Goal: Use online tool/utility: Utilize a website feature to perform a specific function

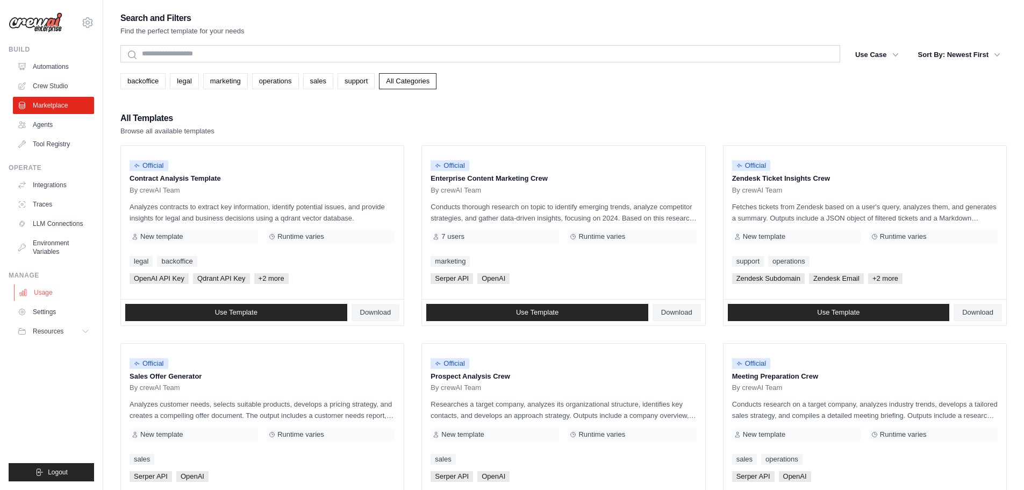
click at [58, 290] on link "Usage" at bounding box center [54, 292] width 81 height 17
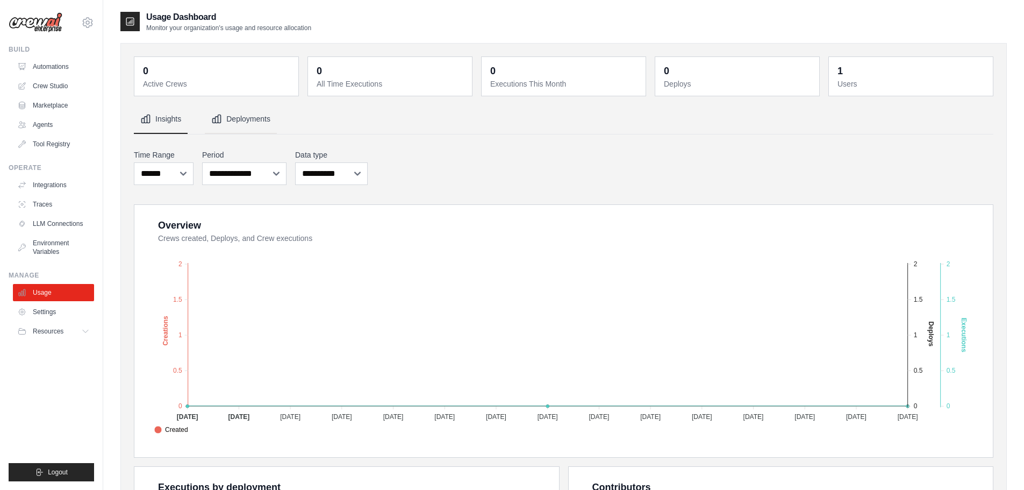
click at [258, 120] on button "Deployments" at bounding box center [241, 119] width 72 height 29
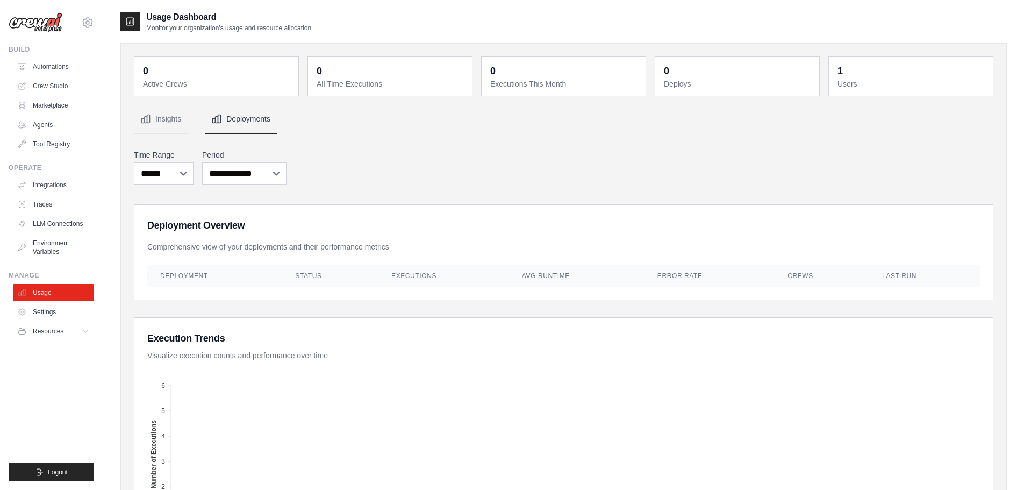
click at [921, 274] on th "Last Run" at bounding box center [925, 276] width 111 height 22
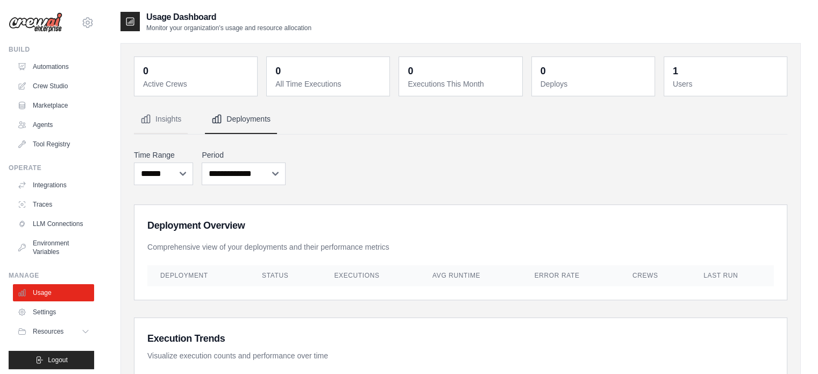
click at [639, 166] on div "**********" at bounding box center [460, 167] width 653 height 40
click at [57, 64] on link "Automations" at bounding box center [54, 66] width 81 height 17
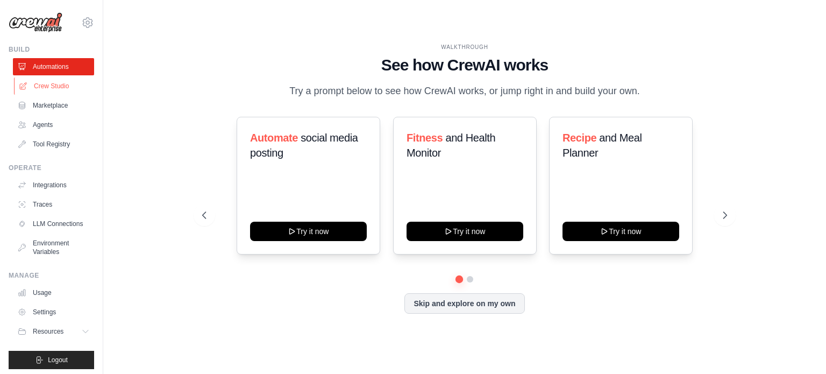
click at [57, 84] on link "Crew Studio" at bounding box center [54, 85] width 81 height 17
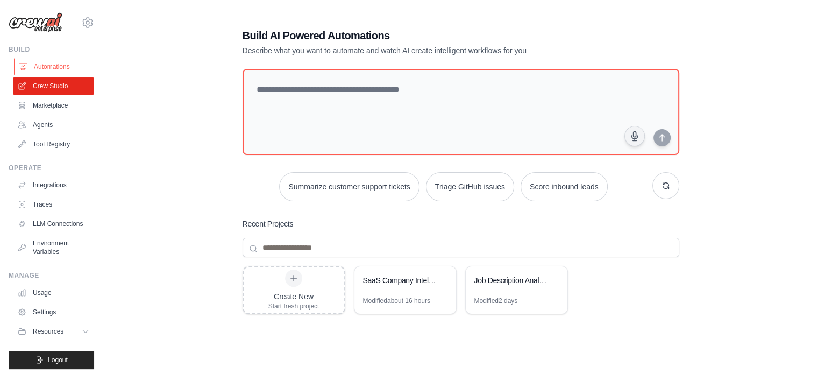
click at [47, 69] on link "Automations" at bounding box center [54, 66] width 81 height 17
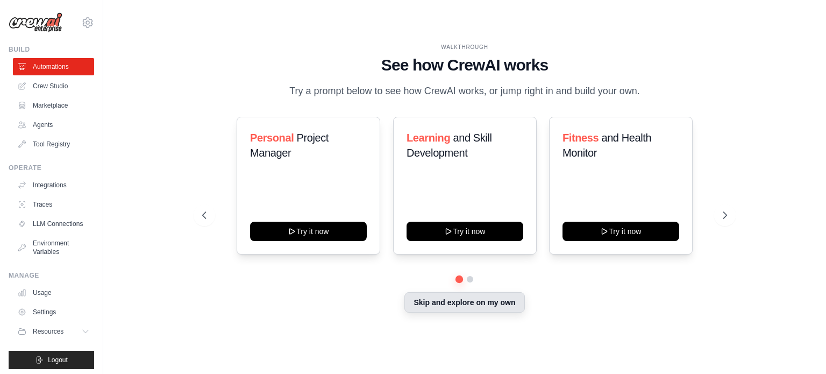
click at [494, 307] on button "Skip and explore on my own" at bounding box center [464, 302] width 120 height 20
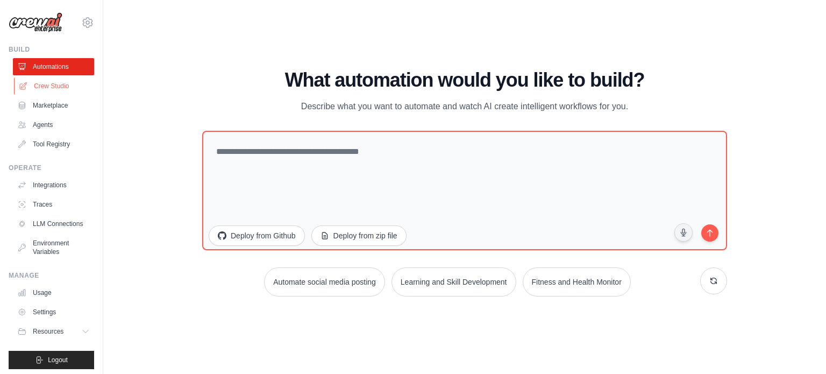
click at [52, 94] on link "Crew Studio" at bounding box center [54, 85] width 81 height 17
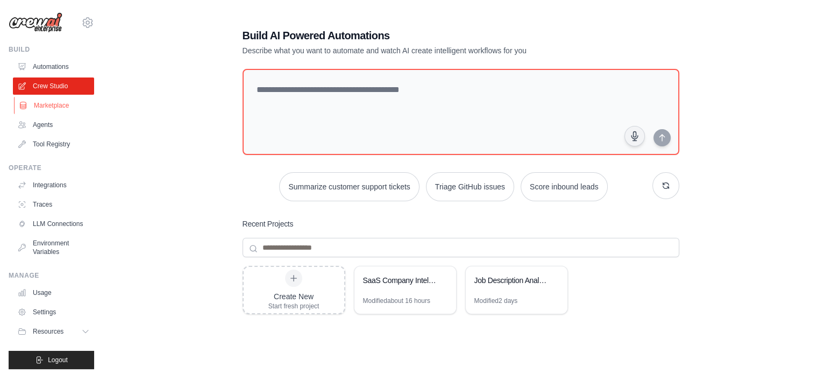
click at [47, 102] on link "Marketplace" at bounding box center [54, 105] width 81 height 17
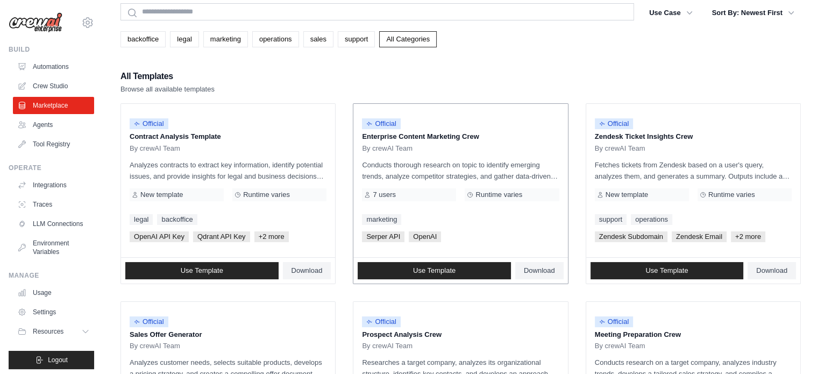
scroll to position [54, 0]
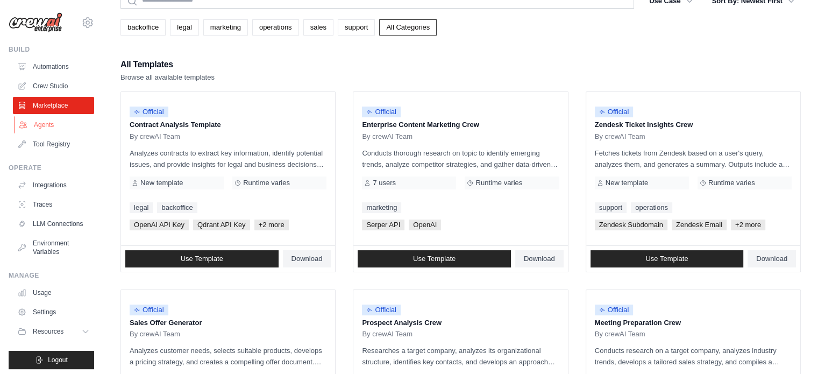
click at [43, 125] on link "Agents" at bounding box center [54, 124] width 81 height 17
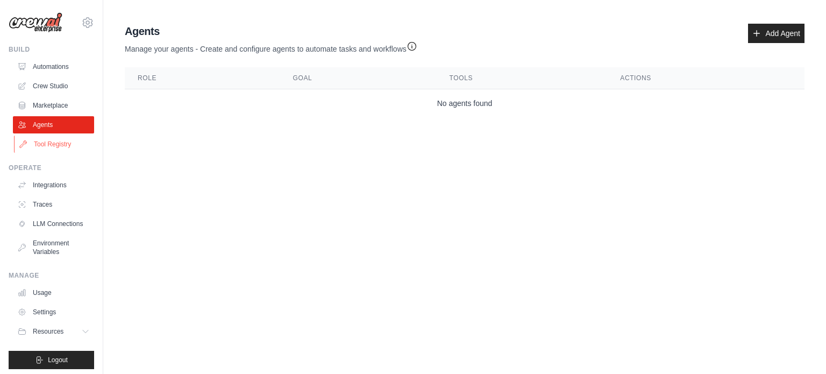
click at [54, 149] on link "Tool Registry" at bounding box center [54, 144] width 81 height 17
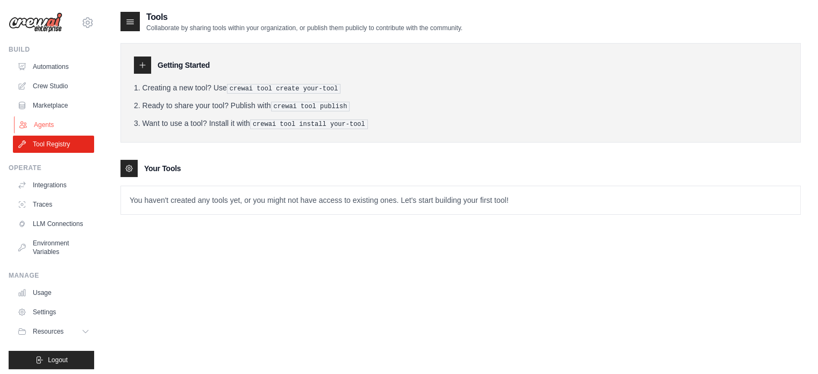
click at [40, 125] on link "Agents" at bounding box center [54, 124] width 81 height 17
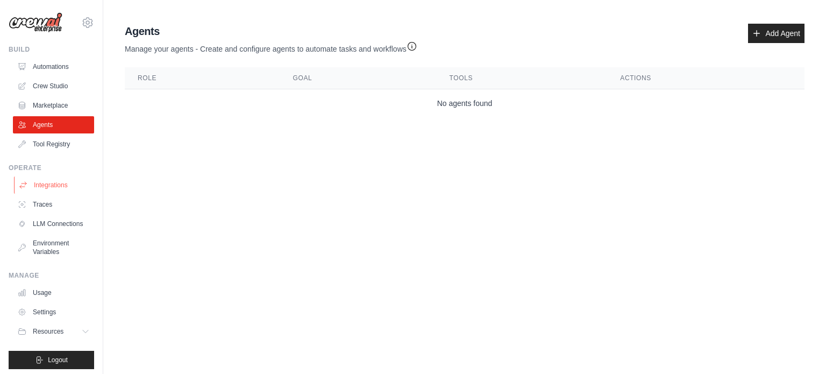
click at [47, 182] on link "Integrations" at bounding box center [54, 184] width 81 height 17
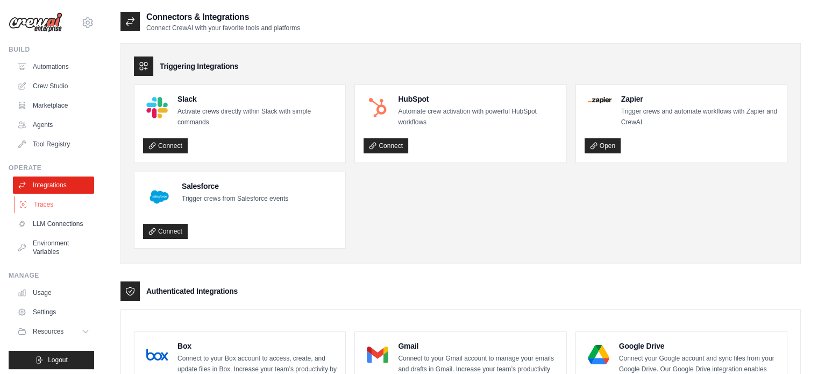
click at [47, 202] on link "Traces" at bounding box center [54, 204] width 81 height 17
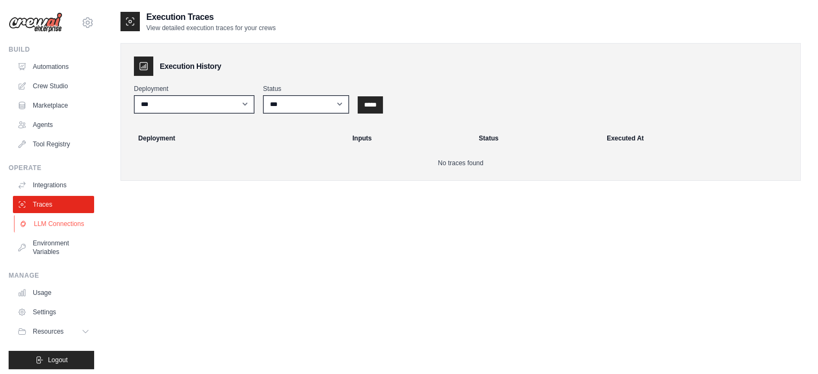
click at [48, 232] on link "LLM Connections" at bounding box center [54, 223] width 81 height 17
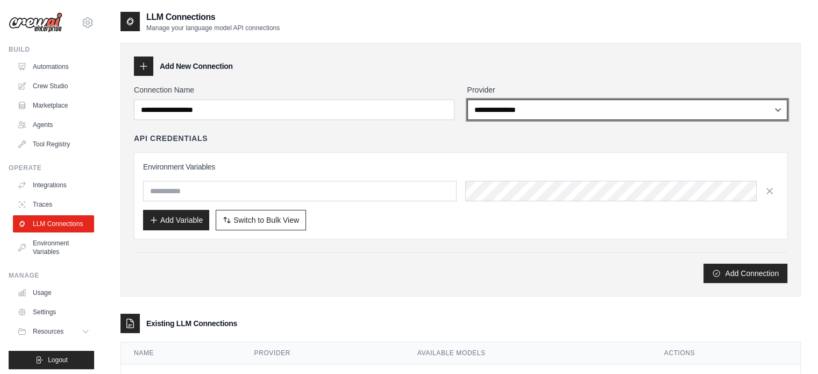
click at [564, 107] on select "**********" at bounding box center [627, 109] width 321 height 20
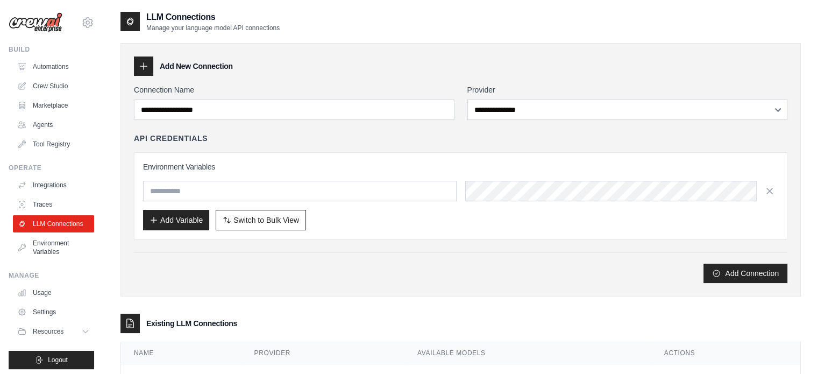
click at [533, 53] on div "**********" at bounding box center [460, 169] width 680 height 253
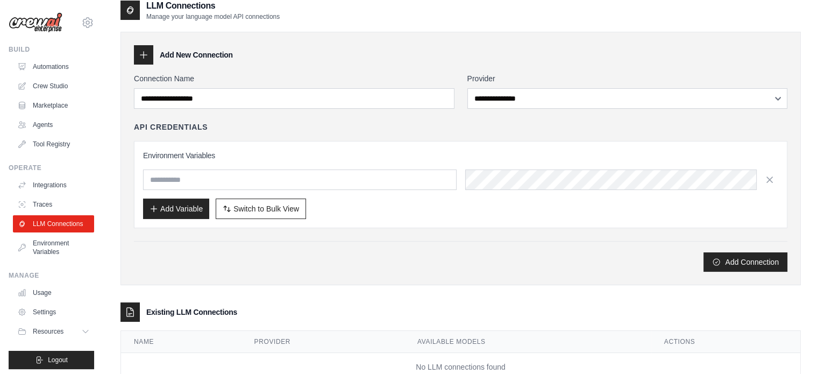
scroll to position [45, 0]
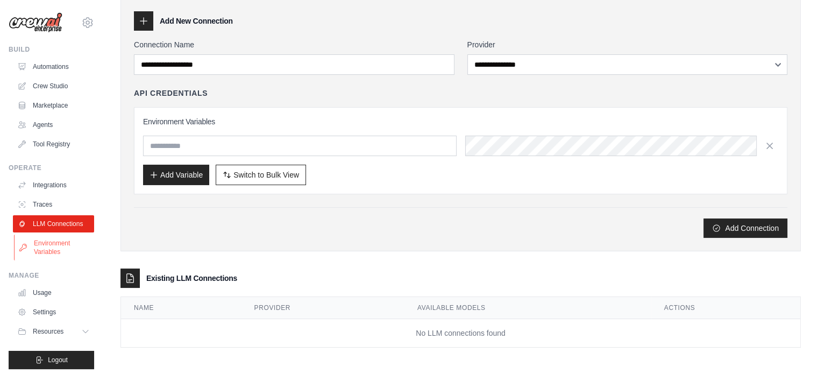
click at [49, 260] on link "Environment Variables" at bounding box center [54, 247] width 81 height 26
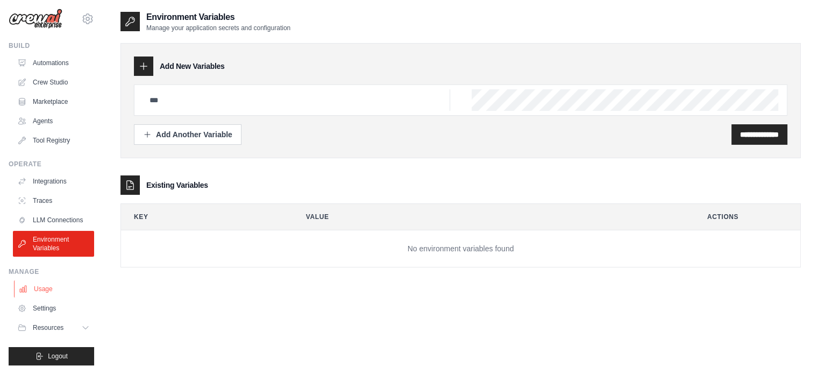
scroll to position [12, 0]
click at [38, 282] on link "Usage" at bounding box center [54, 288] width 81 height 17
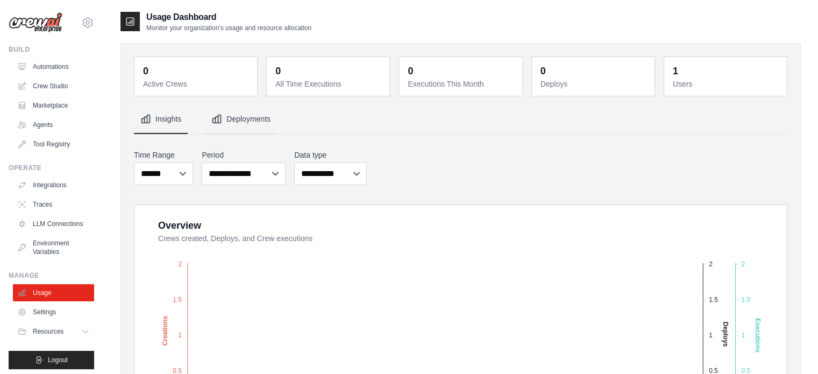
click at [256, 123] on button "Deployments" at bounding box center [241, 119] width 72 height 29
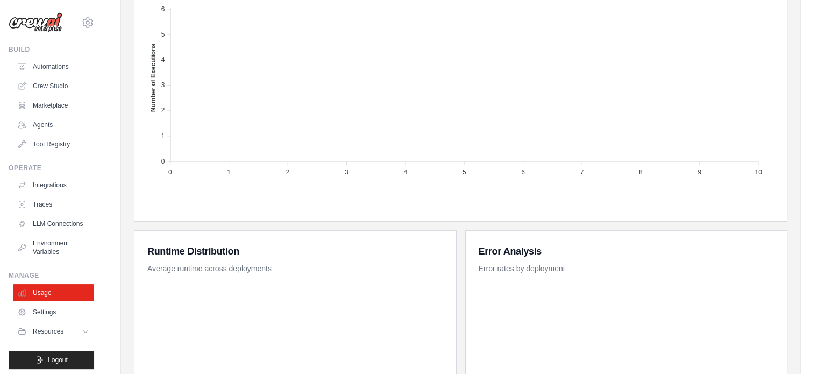
scroll to position [499, 0]
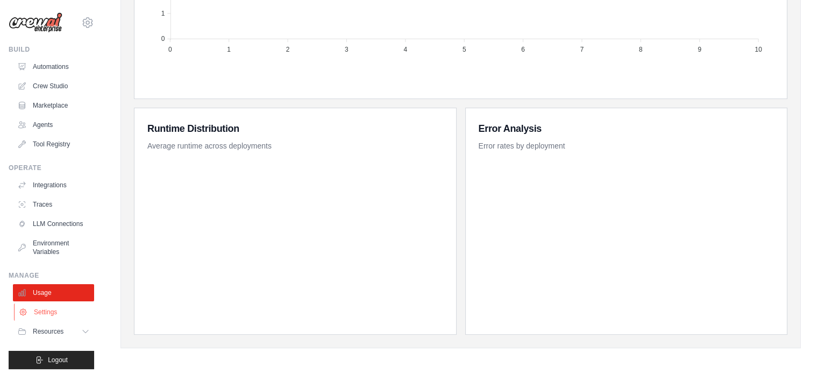
drag, startPoint x: 45, startPoint y: 322, endPoint x: 77, endPoint y: 320, distance: 32.9
click at [45, 321] on link "Settings" at bounding box center [54, 311] width 81 height 17
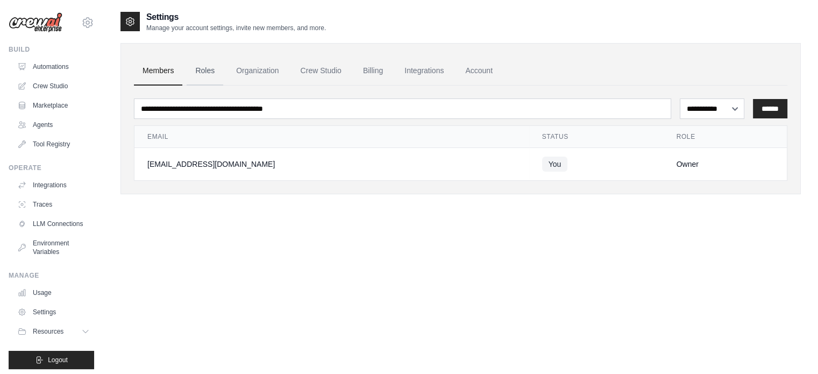
click at [208, 72] on link "Roles" at bounding box center [205, 70] width 37 height 29
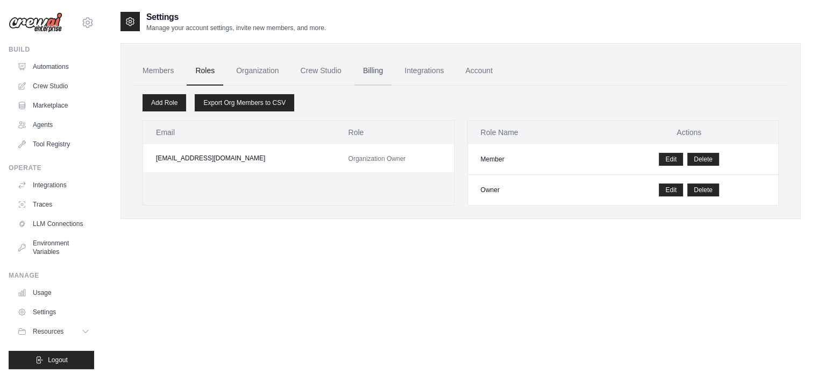
click at [373, 76] on link "Billing" at bounding box center [372, 70] width 37 height 29
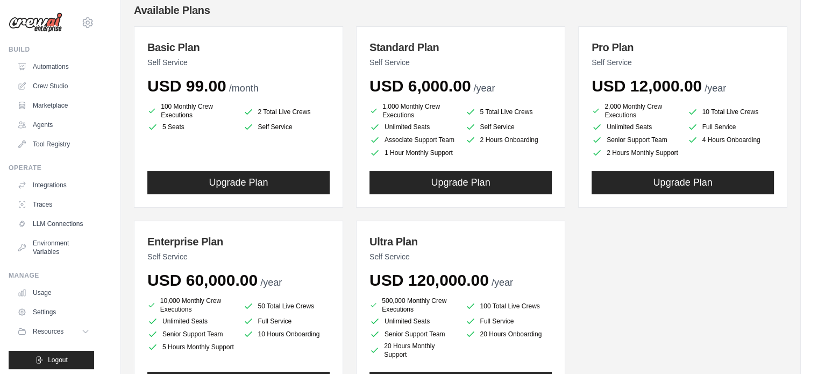
scroll to position [5, 0]
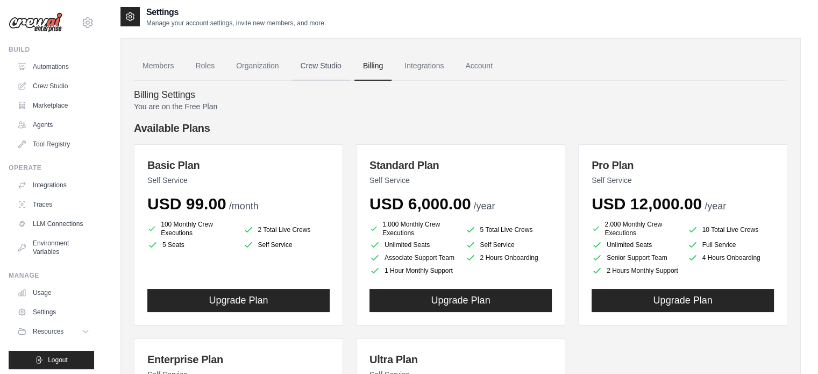
click at [334, 67] on link "Crew Studio" at bounding box center [321, 66] width 58 height 29
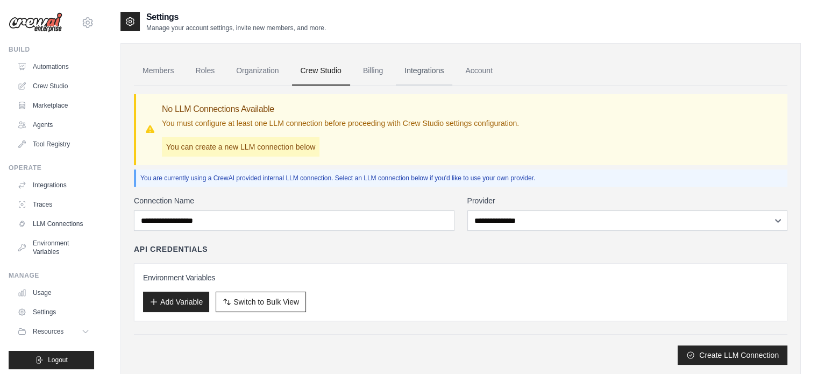
click at [428, 73] on link "Integrations" at bounding box center [424, 70] width 56 height 29
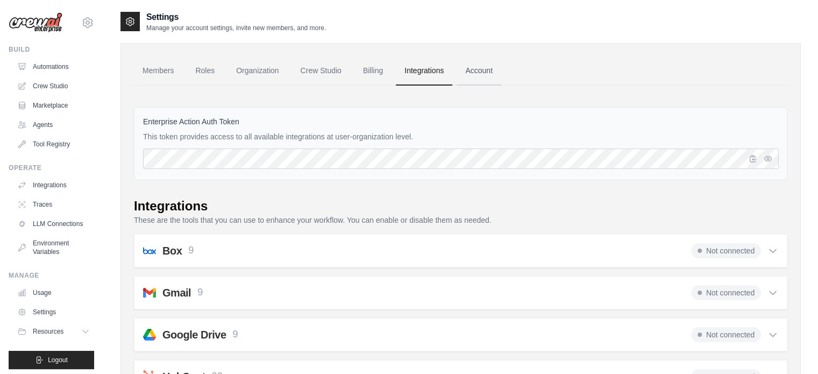
click at [491, 70] on link "Account" at bounding box center [479, 70] width 45 height 29
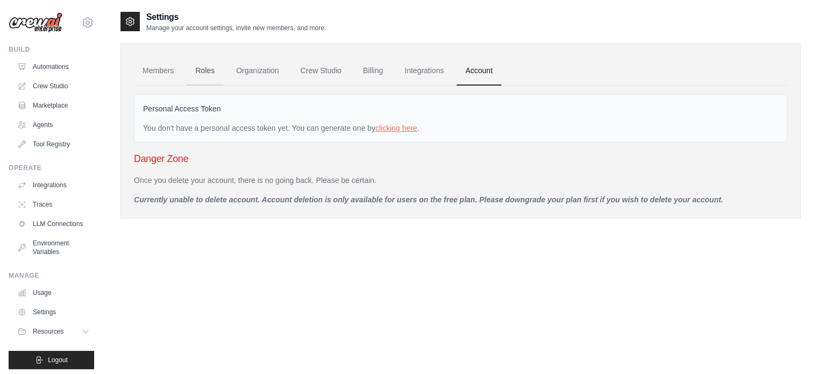
click at [204, 70] on link "Roles" at bounding box center [205, 70] width 37 height 29
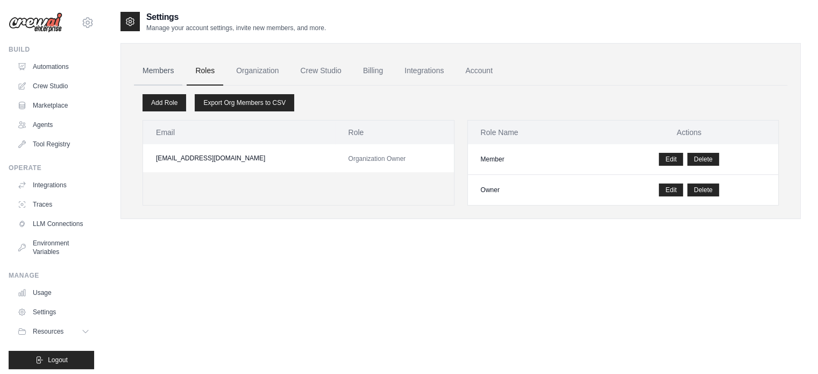
click at [157, 70] on link "Members" at bounding box center [158, 70] width 48 height 29
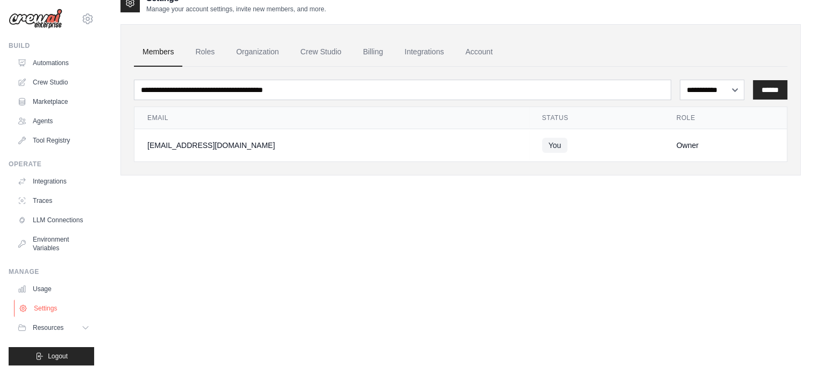
scroll to position [22, 0]
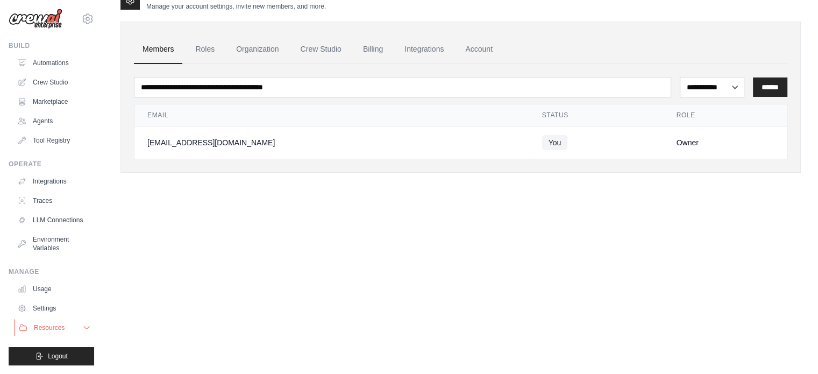
click at [60, 328] on span "Resources" at bounding box center [49, 327] width 31 height 9
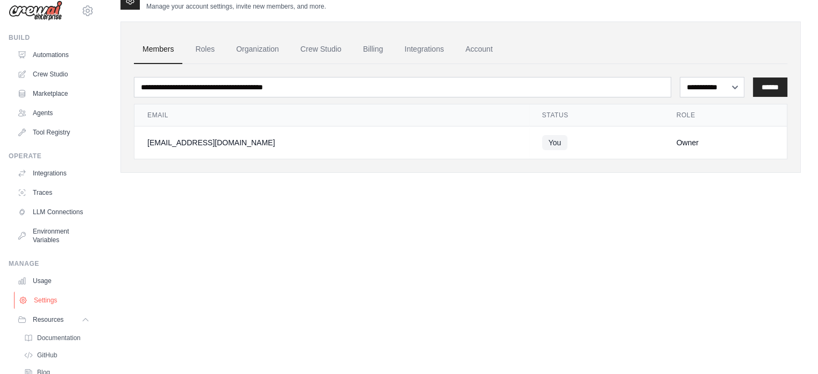
scroll to position [81, 0]
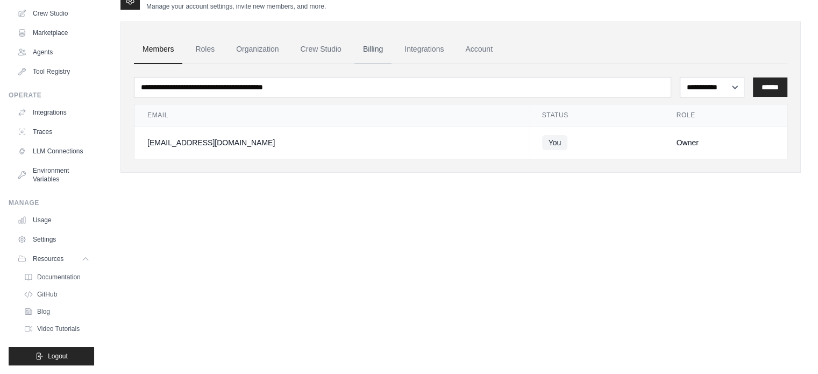
click at [373, 47] on link "Billing" at bounding box center [372, 49] width 37 height 29
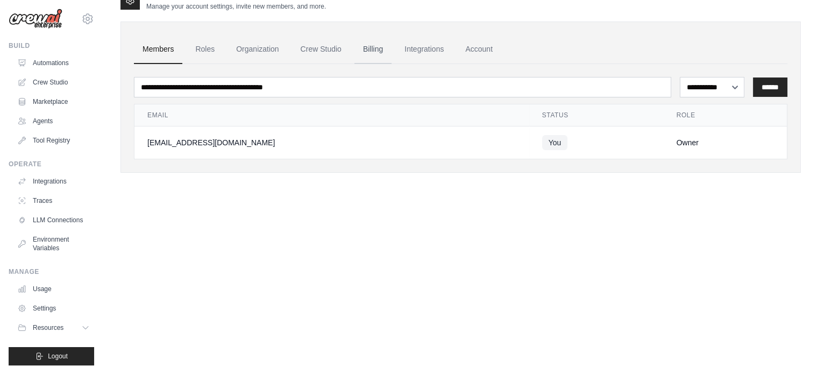
scroll to position [12, 0]
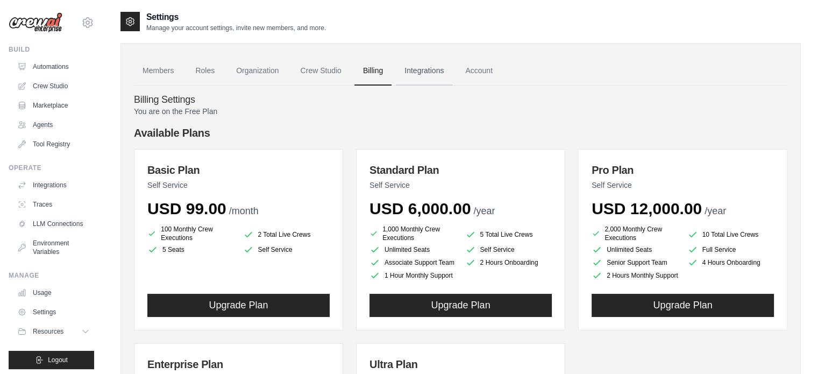
click at [430, 70] on link "Integrations" at bounding box center [424, 70] width 56 height 29
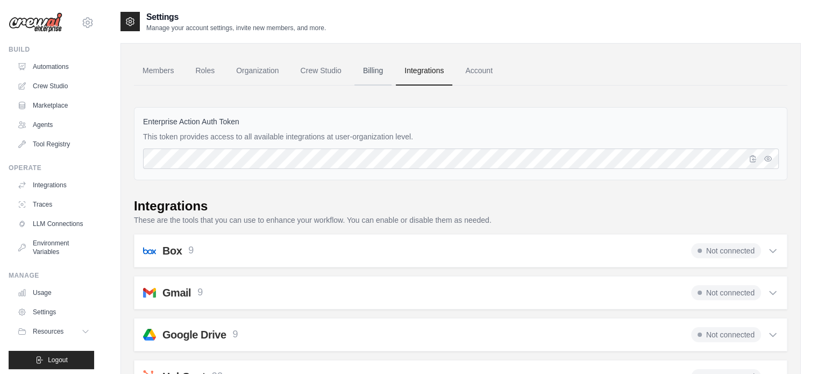
click at [383, 73] on link "Billing" at bounding box center [372, 70] width 37 height 29
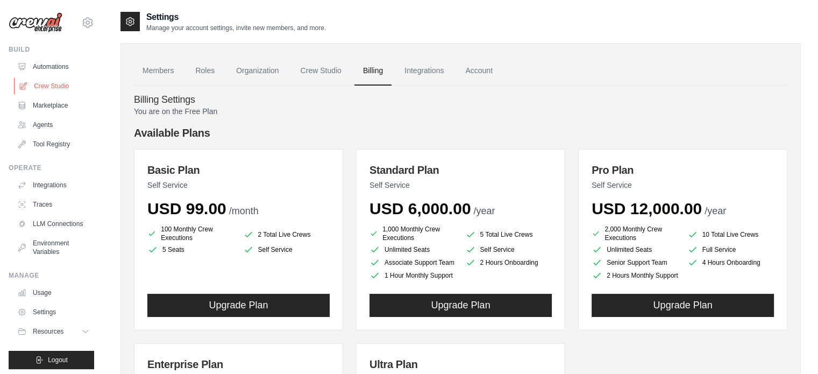
click at [56, 80] on link "Crew Studio" at bounding box center [54, 85] width 81 height 17
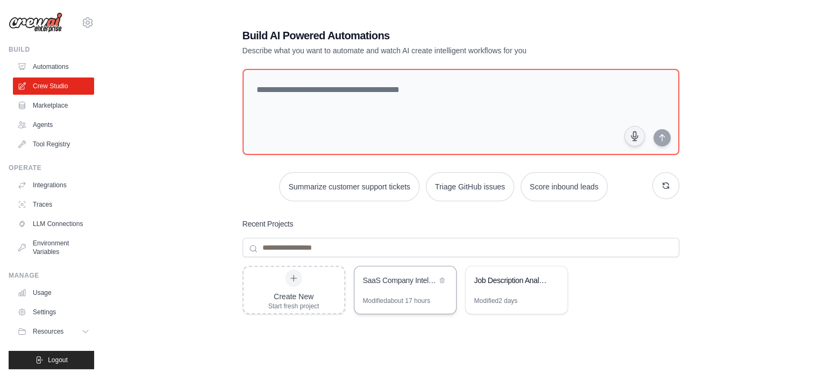
click at [399, 295] on div "SaaS Company Intelligence Research" at bounding box center [405, 281] width 102 height 30
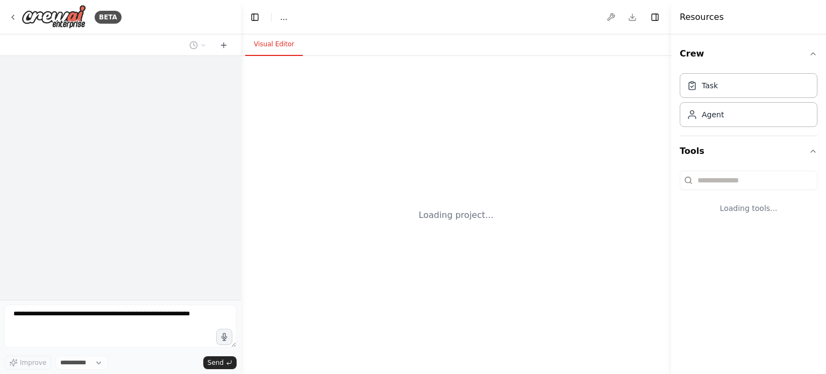
select select "****"
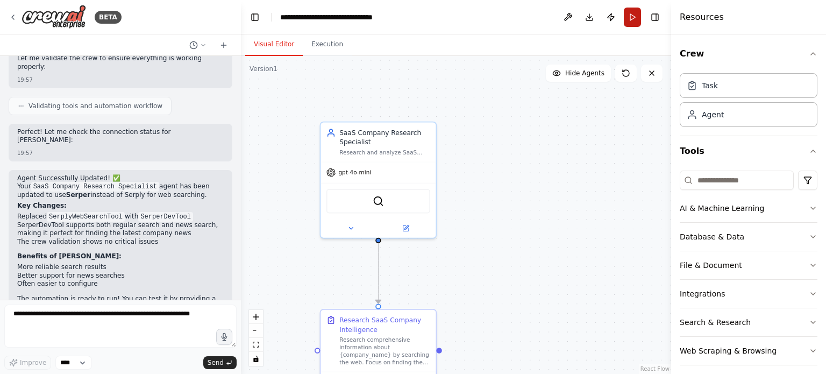
click at [635, 17] on button "Run" at bounding box center [632, 17] width 17 height 19
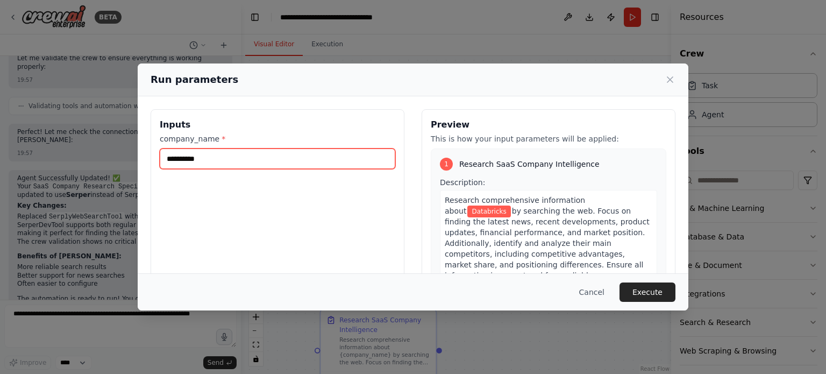
click at [226, 157] on input "**********" at bounding box center [278, 158] width 236 height 20
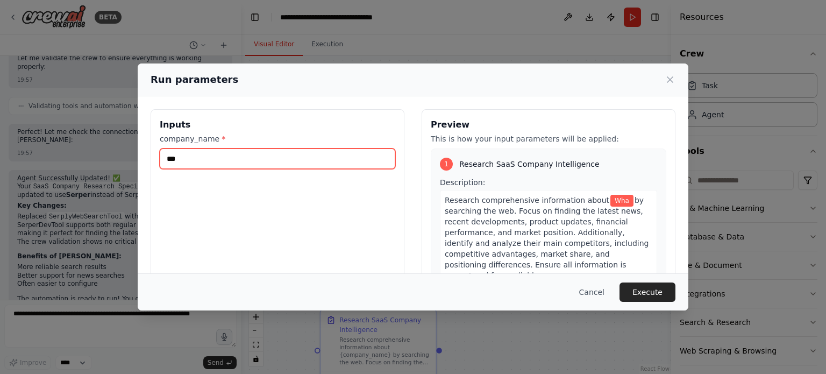
type input "****"
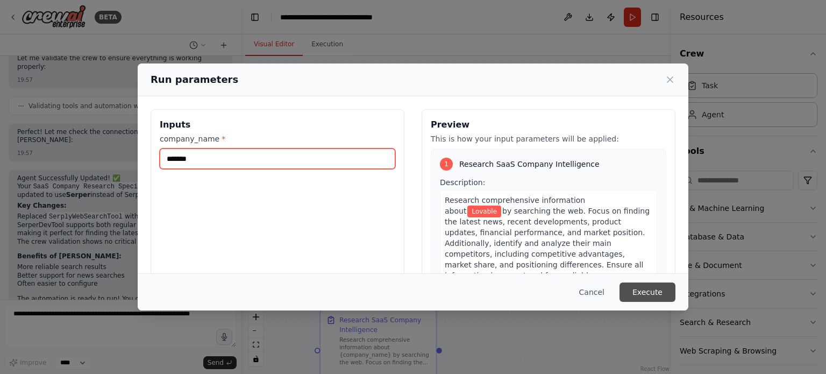
type input "*******"
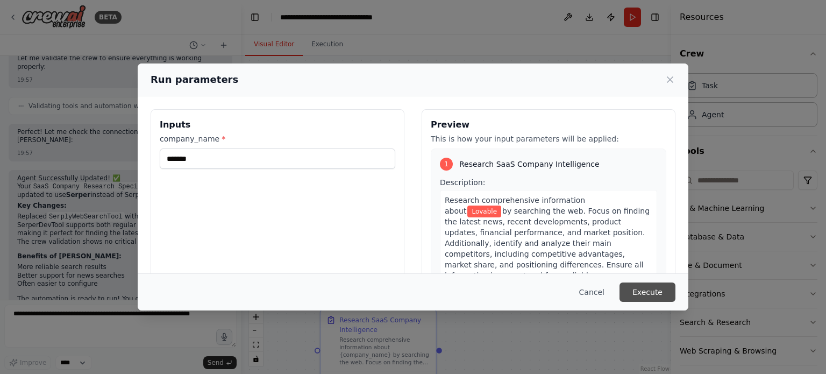
click at [640, 288] on button "Execute" at bounding box center [648, 291] width 56 height 19
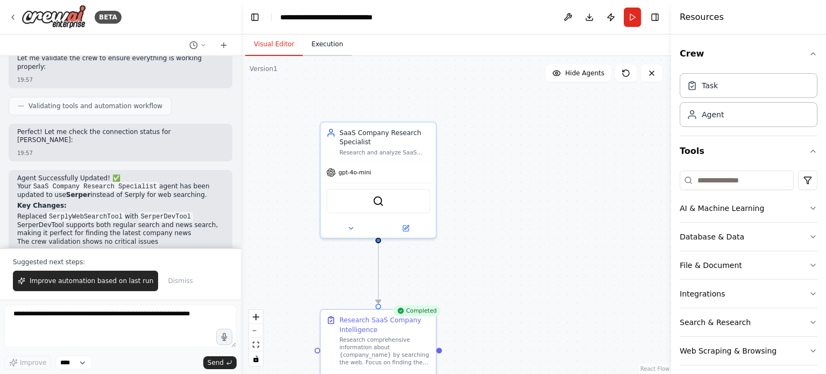
click at [322, 42] on button "Execution" at bounding box center [327, 44] width 49 height 23
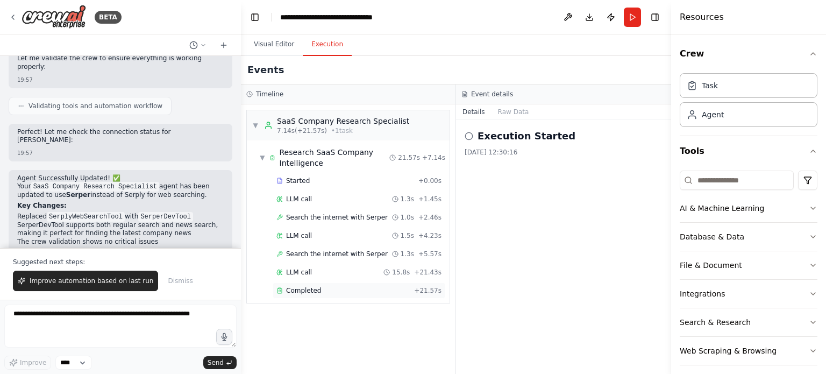
click at [311, 288] on span "Completed" at bounding box center [303, 290] width 35 height 9
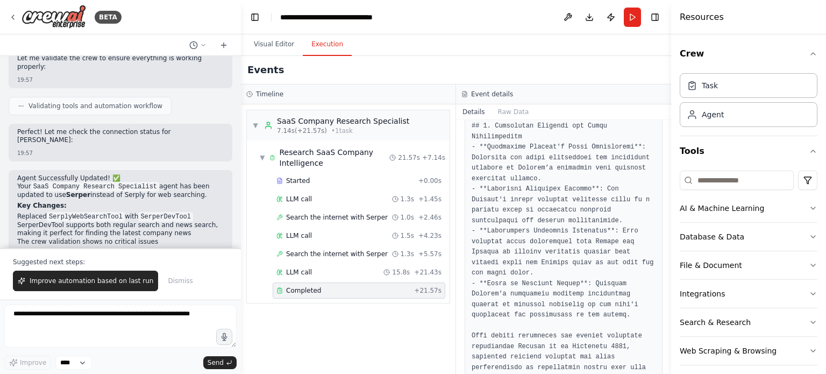
scroll to position [1072, 0]
